Goal: Task Accomplishment & Management: Manage account settings

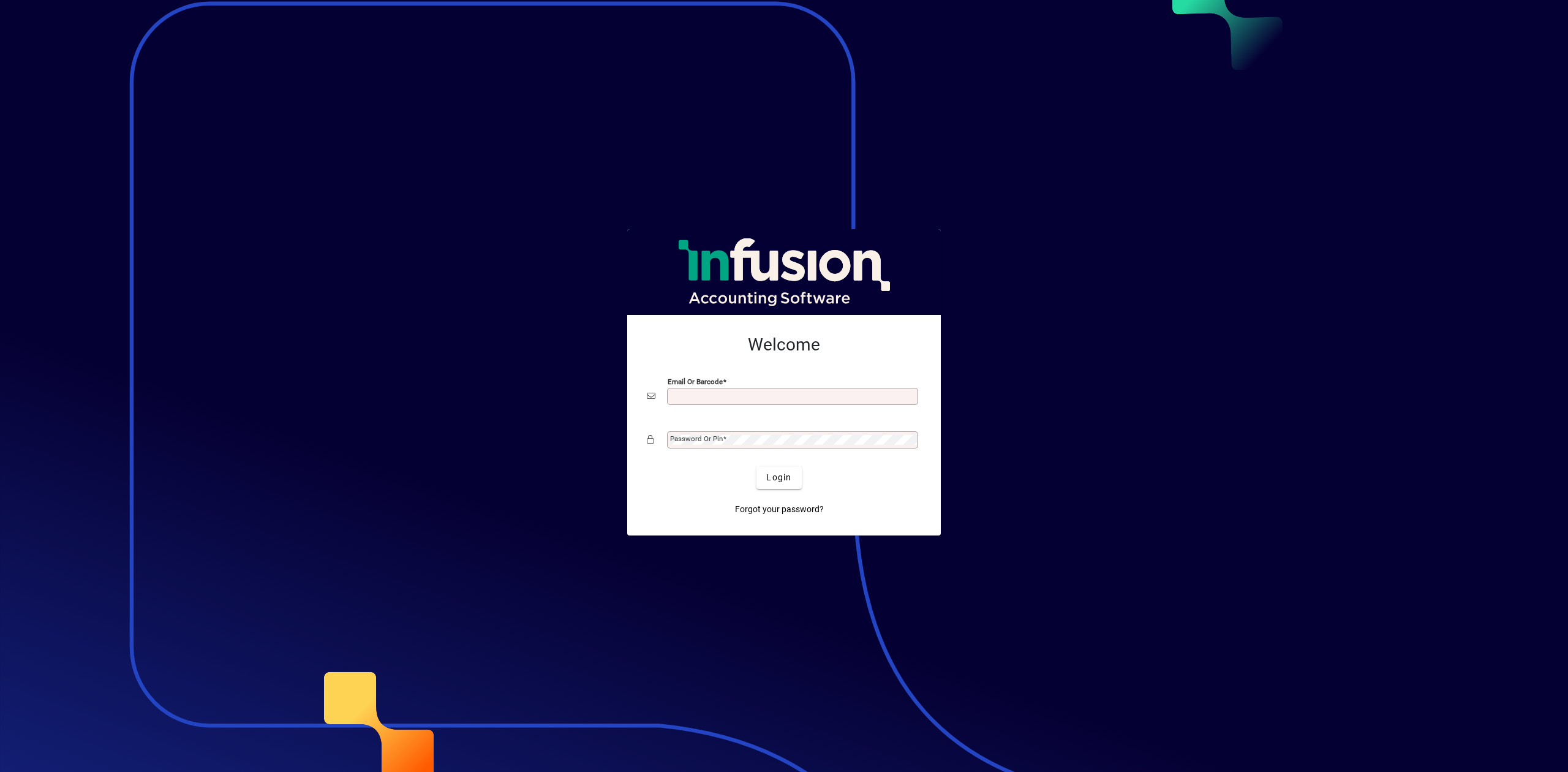
click at [751, 395] on input "Email or Barcode" at bounding box center [794, 396] width 248 height 10
type input "**********"
click at [709, 442] on mat-label "Password or Pin" at bounding box center [696, 439] width 53 height 9
click at [756, 467] on button "Login" at bounding box center [778, 478] width 45 height 22
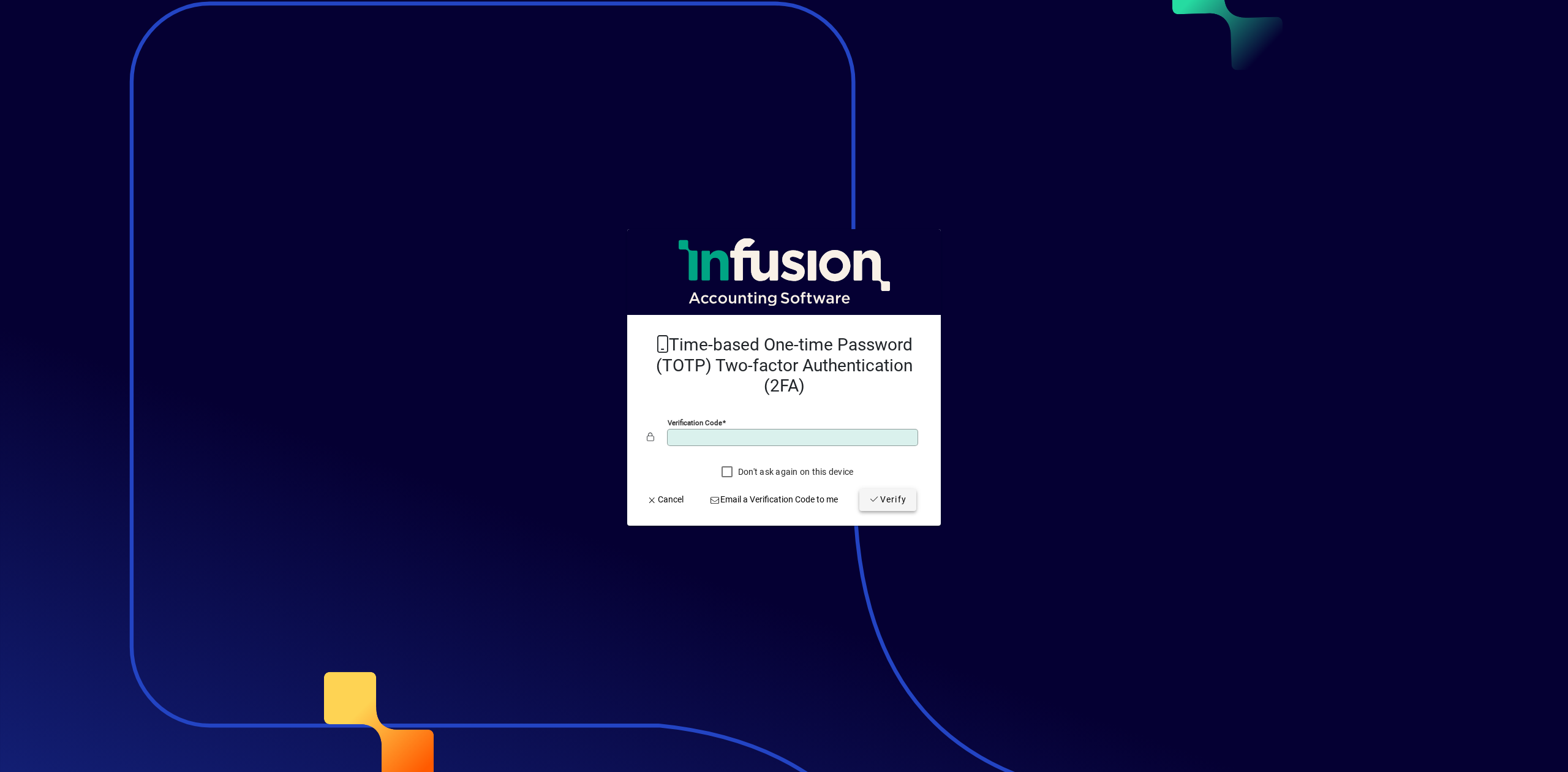
type input "******"
click at [886, 495] on span "Verify" at bounding box center [888, 499] width 37 height 13
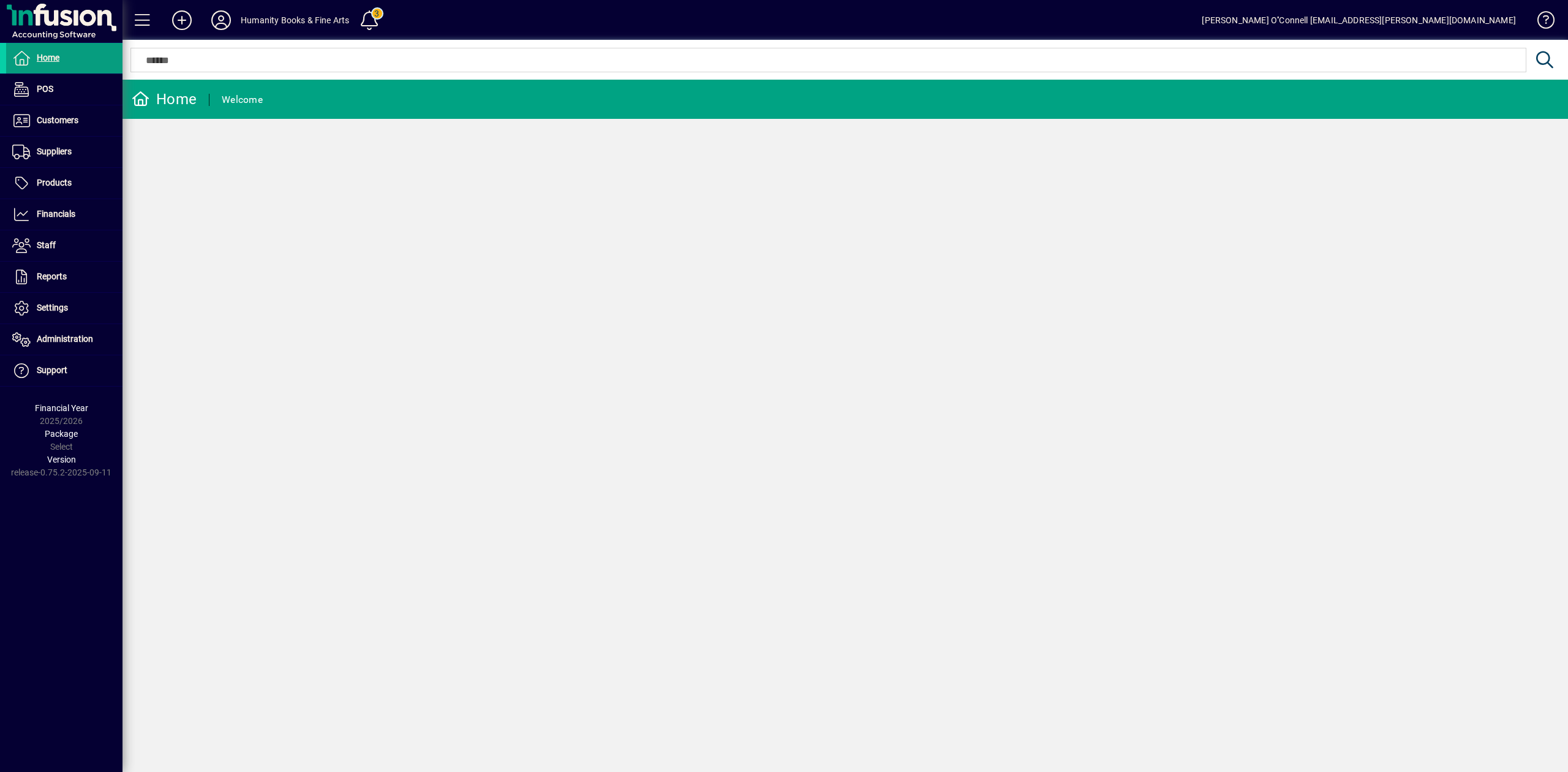
click at [250, 9] on mat-toolbar-row "Humanity Books & Fine Arts 3 [PERSON_NAME] O''Connell [EMAIL_ADDRESS][PERSON_NA…" at bounding box center [845, 19] width 1446 height 40
click at [226, 21] on icon at bounding box center [221, 20] width 25 height 19
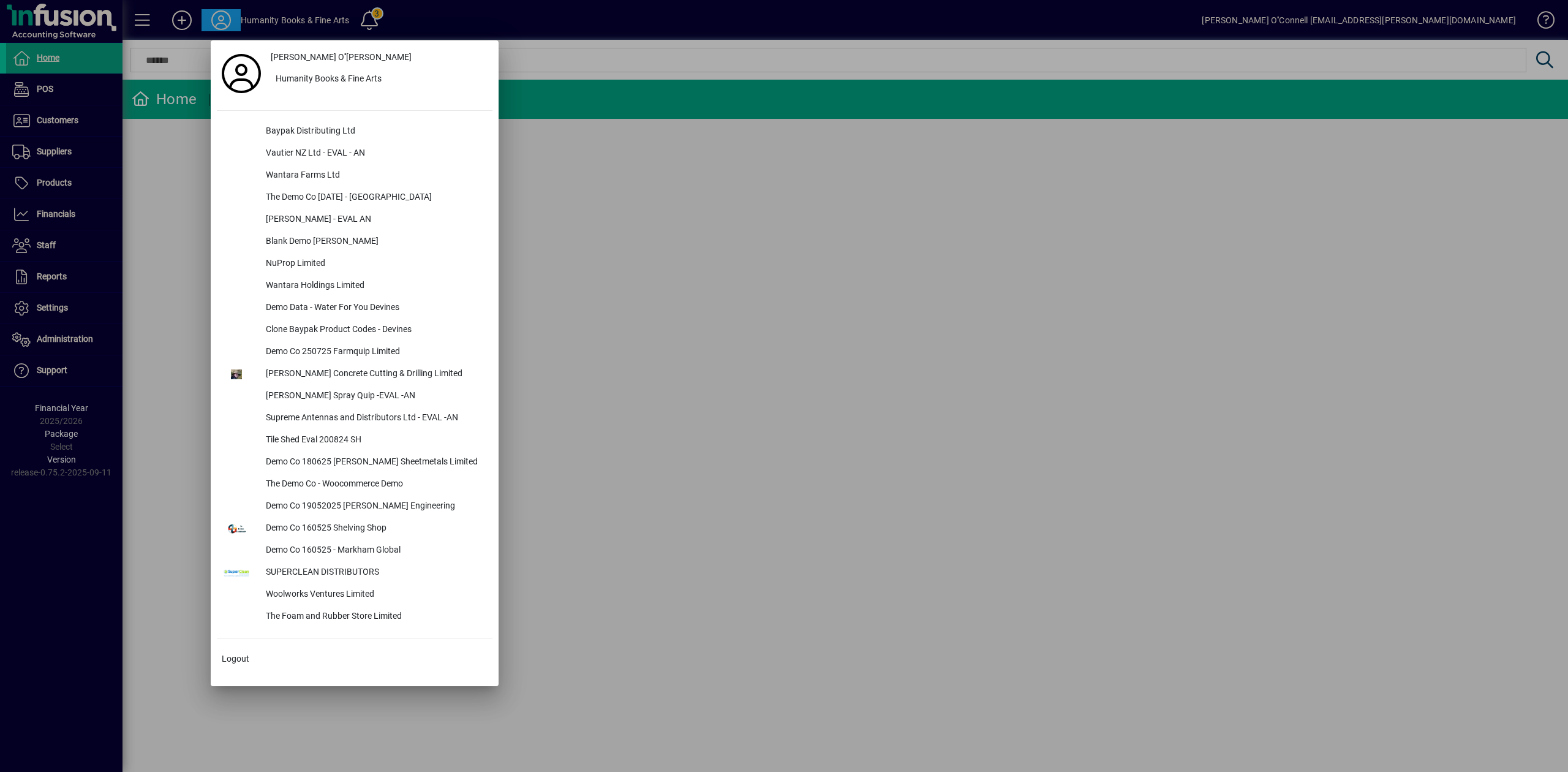
click at [691, 214] on div at bounding box center [784, 386] width 1568 height 772
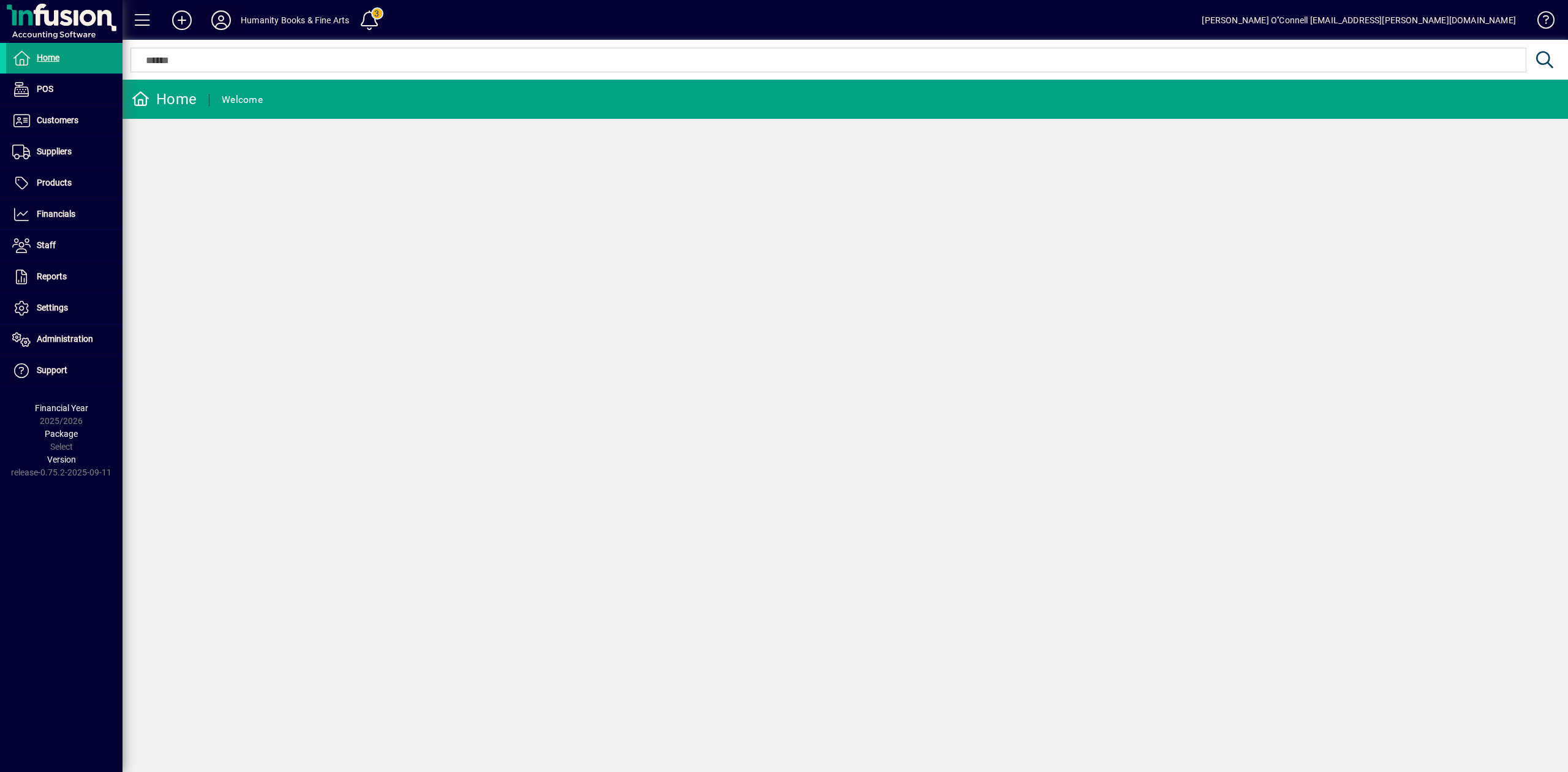
click at [218, 19] on icon at bounding box center [221, 20] width 25 height 19
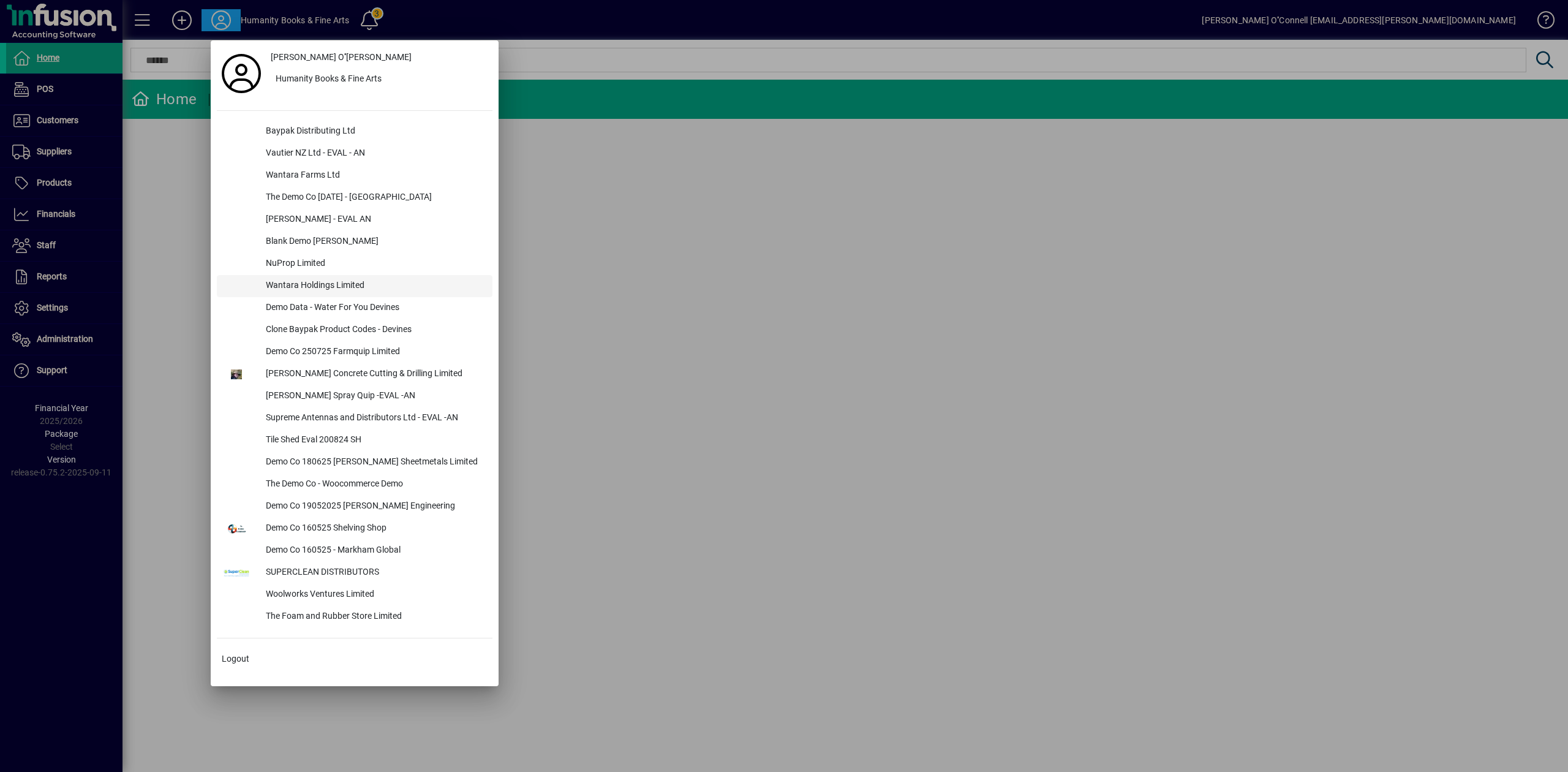
click at [315, 289] on div "Wantara Holdings Limited" at bounding box center [374, 286] width 236 height 22
